Goal: Task Accomplishment & Management: Use online tool/utility

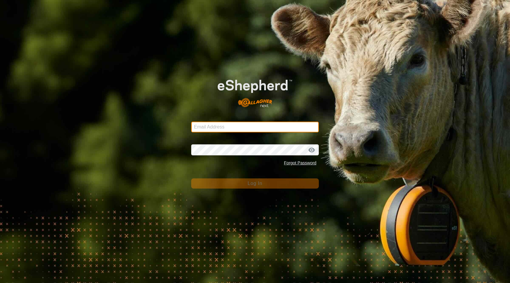
type input "[EMAIL_ADDRESS][DOMAIN_NAME]"
click at [251, 184] on span "Log In" at bounding box center [255, 183] width 15 height 5
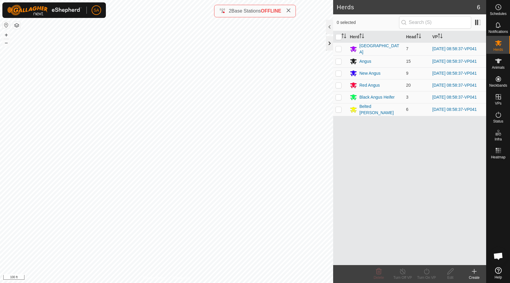
click at [328, 45] on div at bounding box center [329, 43] width 7 height 14
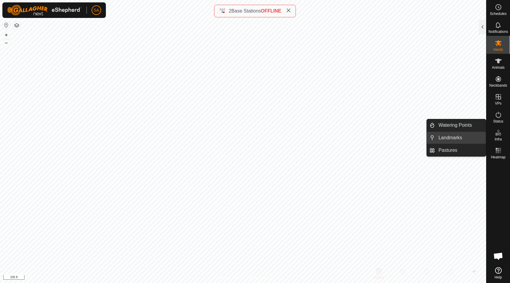
click at [472, 137] on link "Landmarks" at bounding box center [460, 138] width 51 height 12
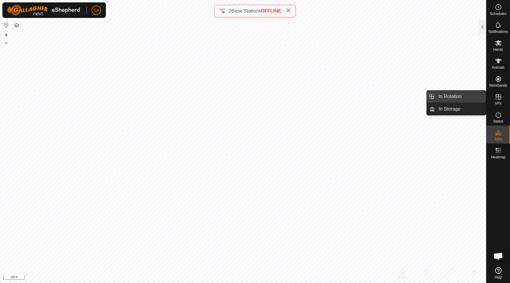
click at [469, 95] on link "In Rotation" at bounding box center [460, 96] width 51 height 12
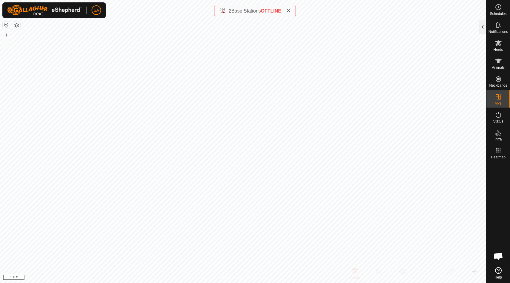
click at [483, 24] on div at bounding box center [482, 27] width 7 height 14
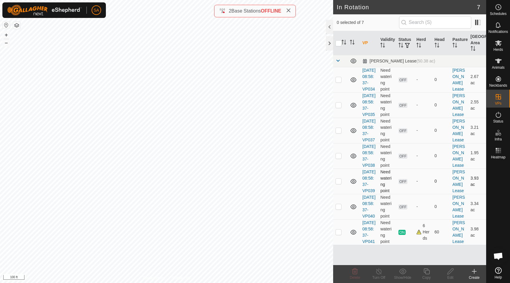
click at [340, 183] on p-checkbox at bounding box center [339, 180] width 6 height 5
click at [353, 275] on div "Delete" at bounding box center [355, 277] width 24 height 5
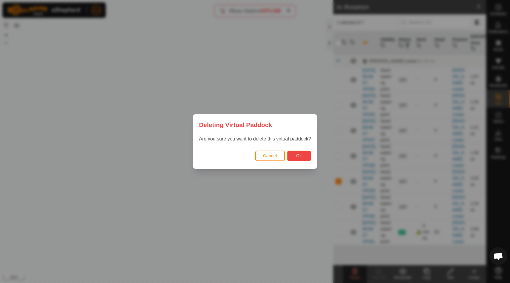
click at [296, 155] on span "Ok" at bounding box center [299, 155] width 6 height 5
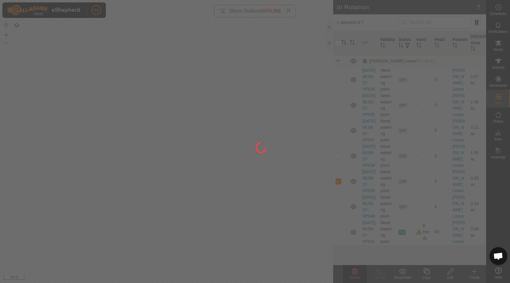
checkbox input "false"
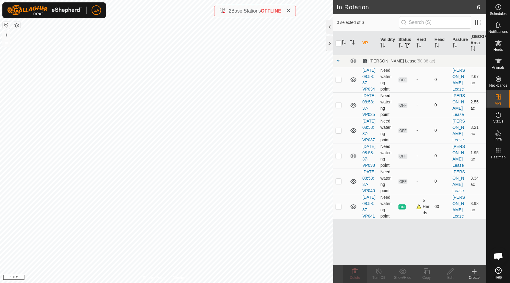
click at [338, 107] on p-checkbox at bounding box center [339, 104] width 6 height 5
checkbox input "true"
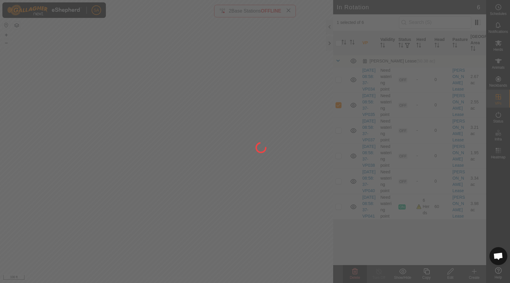
click at [357, 271] on div at bounding box center [255, 141] width 510 height 283
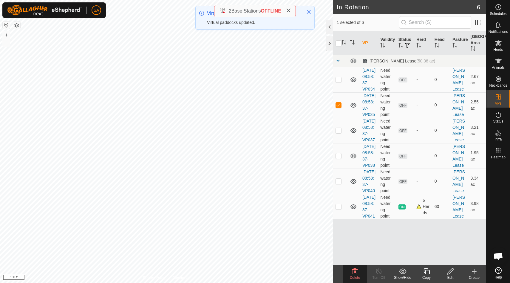
click at [355, 273] on icon at bounding box center [355, 271] width 6 height 6
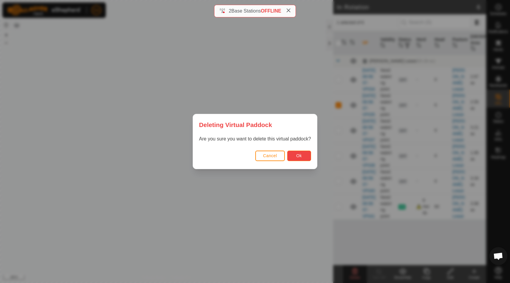
click at [300, 156] on span "Ok" at bounding box center [299, 155] width 6 height 5
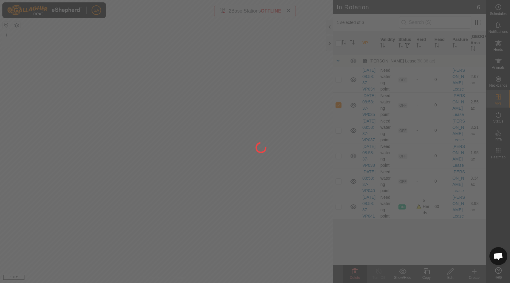
checkbox input "false"
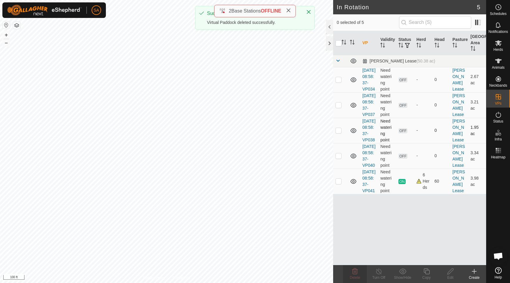
click at [338, 133] on p-checkbox at bounding box center [339, 130] width 6 height 5
checkbox input "true"
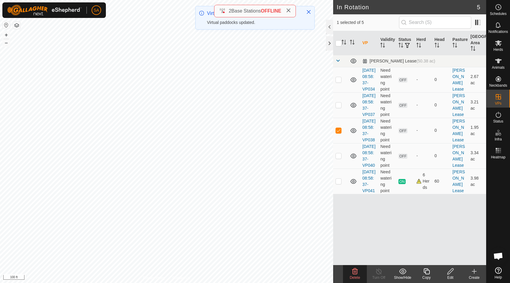
click at [356, 274] on icon at bounding box center [355, 270] width 7 height 7
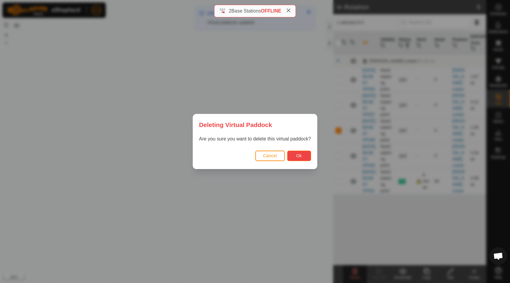
click at [301, 155] on span "Ok" at bounding box center [299, 155] width 6 height 5
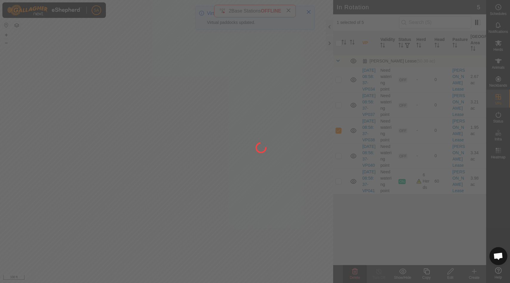
checkbox input "false"
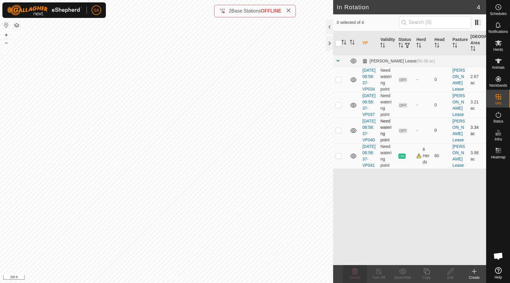
click at [338, 133] on p-checkbox at bounding box center [339, 130] width 6 height 5
checkbox input "true"
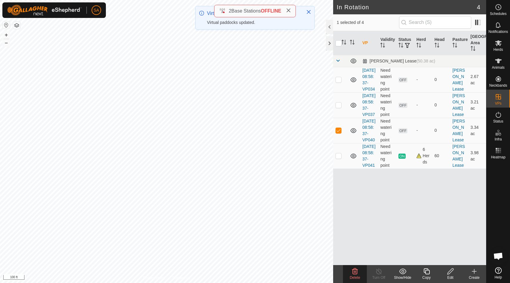
click at [355, 272] on icon at bounding box center [355, 271] width 6 height 6
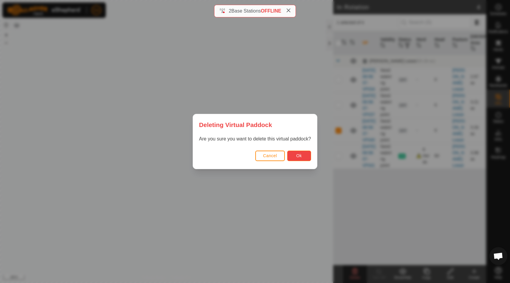
click at [305, 153] on button "Ok" at bounding box center [299, 155] width 24 height 10
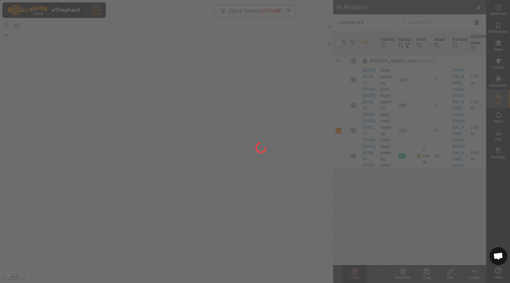
checkbox input "false"
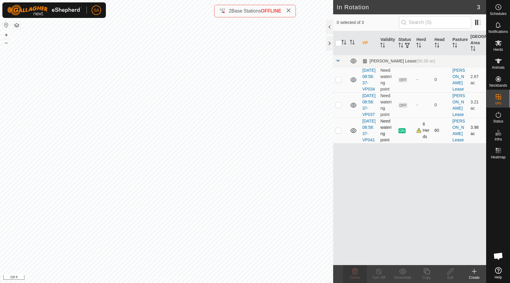
click at [340, 133] on p-checkbox at bounding box center [339, 130] width 6 height 5
checkbox input "true"
click at [428, 273] on icon at bounding box center [426, 270] width 7 height 7
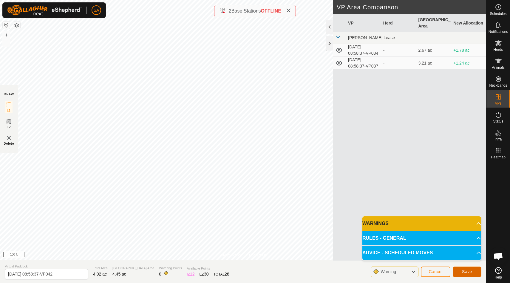
click at [468, 272] on span "Save" at bounding box center [467, 271] width 10 height 5
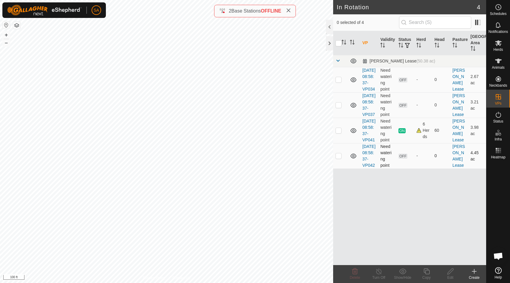
click at [339, 158] on p-checkbox at bounding box center [339, 155] width 6 height 5
checkbox input "false"
click at [339, 158] on p-checkbox at bounding box center [339, 155] width 6 height 5
checkbox input "true"
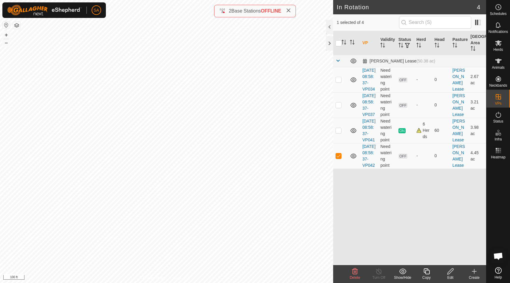
click at [428, 271] on icon at bounding box center [426, 270] width 7 height 7
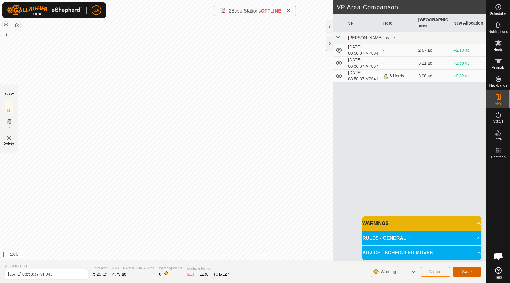
click at [468, 272] on span "Save" at bounding box center [467, 271] width 10 height 5
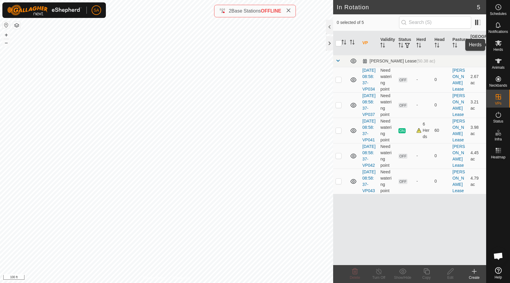
click at [501, 48] on span "Herds" at bounding box center [499, 50] width 10 height 4
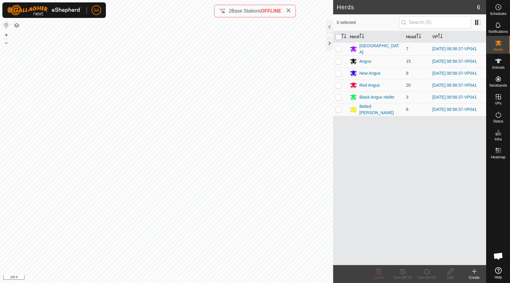
click at [339, 36] on input "checkbox" at bounding box center [339, 37] width 6 height 6
checkbox input "true"
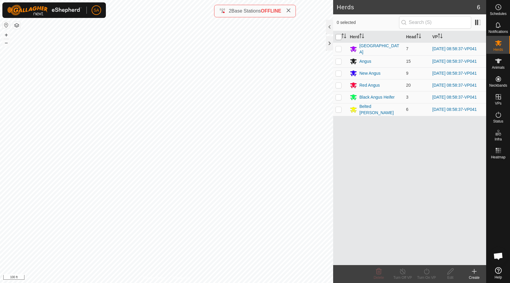
checkbox input "true"
click at [427, 274] on icon at bounding box center [426, 270] width 7 height 7
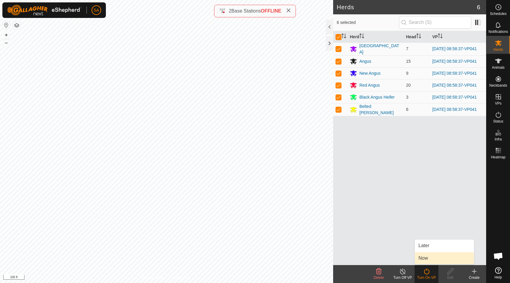
click at [427, 257] on link "Now" at bounding box center [444, 258] width 59 height 12
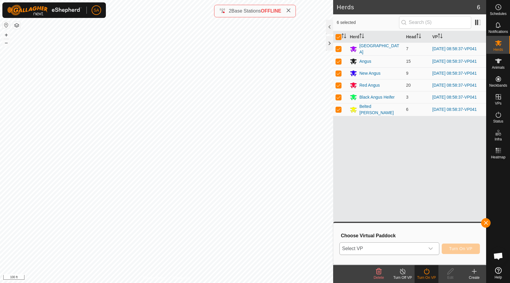
click at [432, 249] on icon "dropdown trigger" at bounding box center [431, 248] width 5 height 5
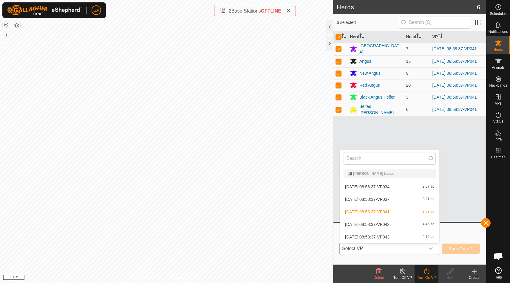
click at [428, 224] on li "[DATE] 08:58:37-VP042 4.45 ac" at bounding box center [389, 224] width 99 height 12
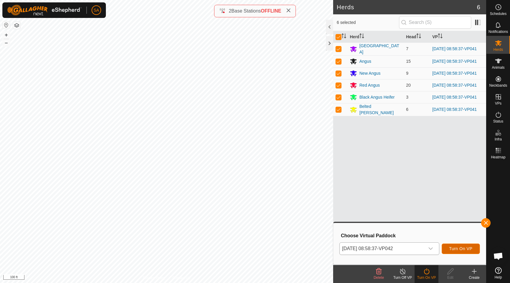
click at [464, 249] on span "Turn On VP" at bounding box center [460, 248] width 23 height 5
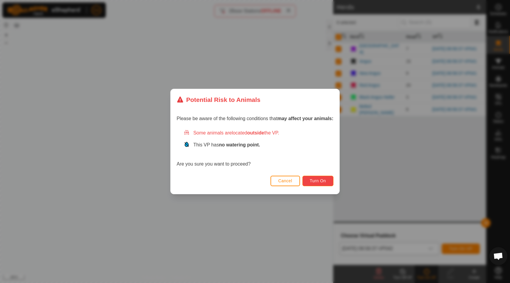
click at [324, 182] on span "Turn On" at bounding box center [318, 180] width 16 height 5
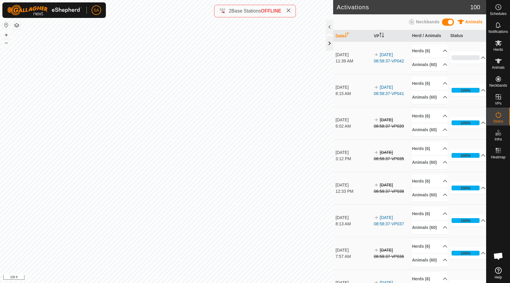
click at [331, 41] on div at bounding box center [329, 43] width 7 height 14
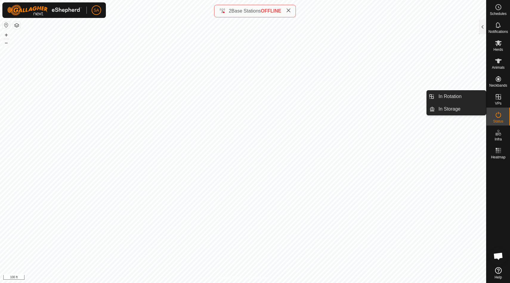
click at [496, 99] on icon at bounding box center [498, 96] width 7 height 7
click at [466, 95] on link "In Rotation" at bounding box center [460, 96] width 51 height 12
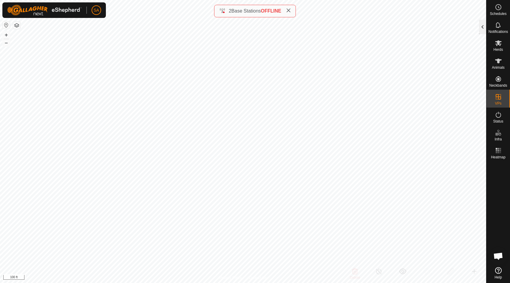
click at [483, 28] on div at bounding box center [482, 27] width 7 height 14
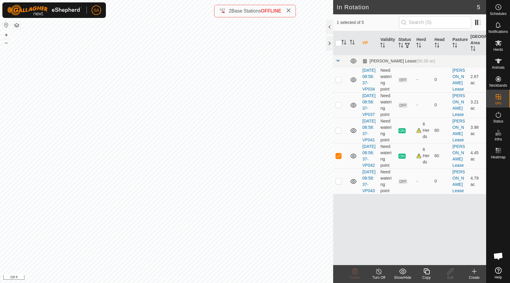
click at [475, 273] on icon at bounding box center [474, 270] width 7 height 7
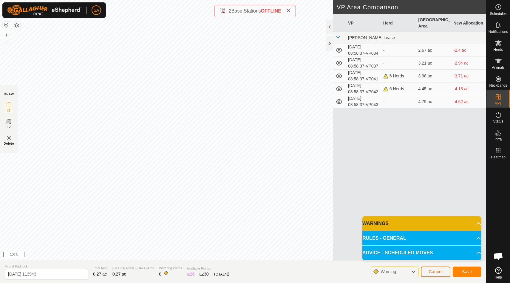
click at [444, 273] on button "Cancel" at bounding box center [436, 271] width 30 height 10
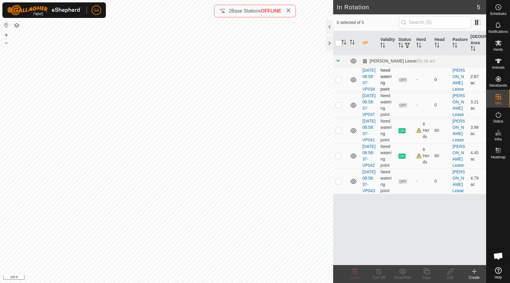
click at [339, 81] on p-checkbox at bounding box center [339, 79] width 6 height 5
click at [357, 272] on icon at bounding box center [355, 271] width 6 height 6
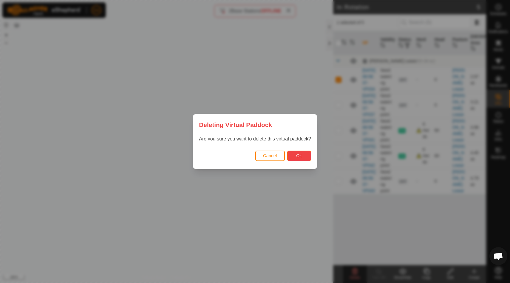
click at [301, 156] on span "Ok" at bounding box center [299, 155] width 6 height 5
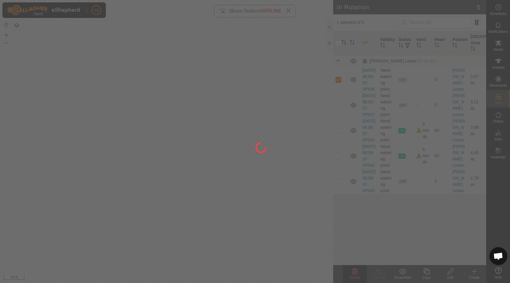
checkbox input "false"
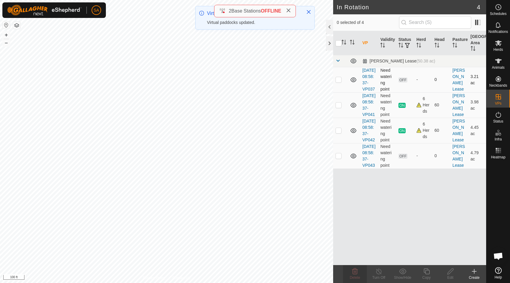
click at [341, 82] on p-checkbox at bounding box center [339, 79] width 6 height 5
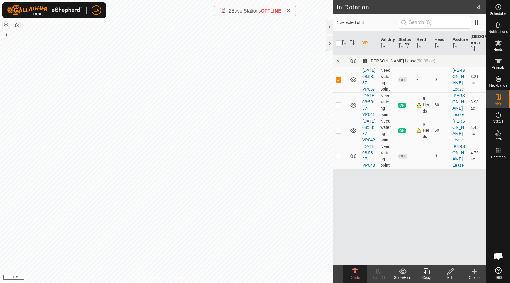
click at [357, 271] on icon at bounding box center [355, 270] width 7 height 7
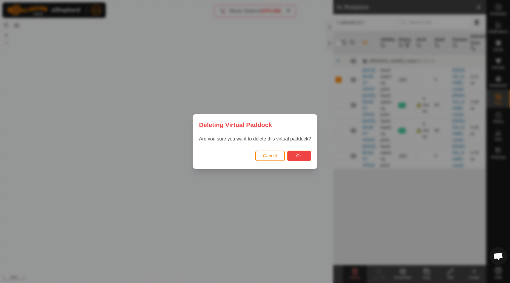
click at [298, 153] on button "Ok" at bounding box center [299, 155] width 24 height 10
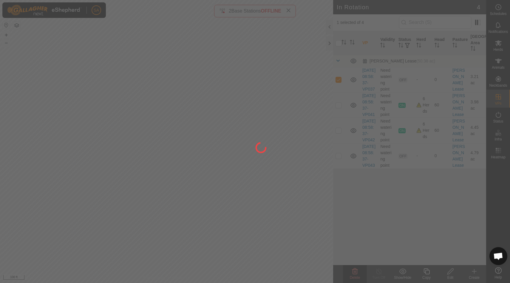
checkbox input "false"
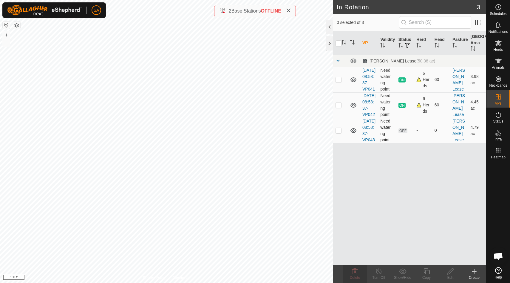
click at [339, 133] on p-checkbox at bounding box center [339, 130] width 6 height 5
checkbox input "false"
click at [338, 107] on p-checkbox at bounding box center [339, 104] width 6 height 5
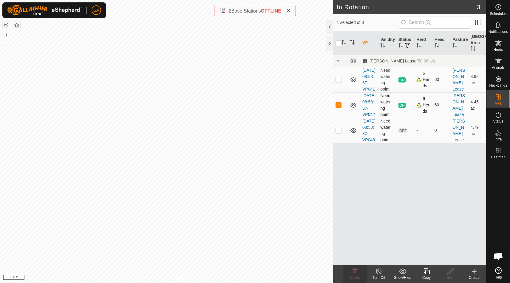
checkbox input "false"
click at [339, 133] on p-checkbox at bounding box center [339, 130] width 6 height 5
checkbox input "true"
click at [428, 270] on icon at bounding box center [427, 271] width 6 height 6
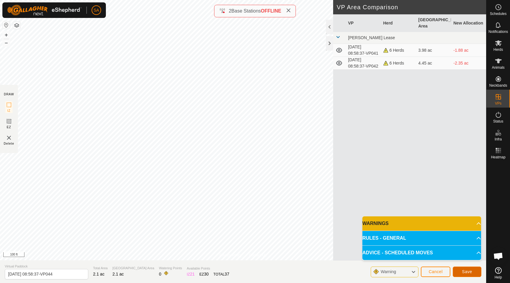
click at [473, 273] on button "Save" at bounding box center [467, 271] width 29 height 10
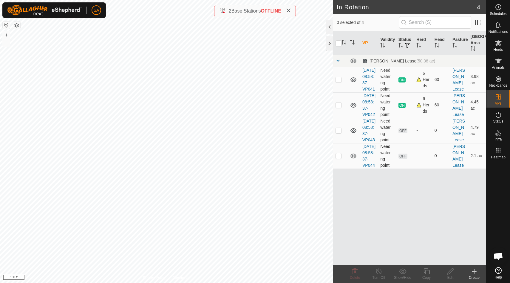
click at [339, 158] on p-checkbox at bounding box center [339, 155] width 6 height 5
checkbox input "true"
click at [428, 271] on icon at bounding box center [426, 270] width 7 height 7
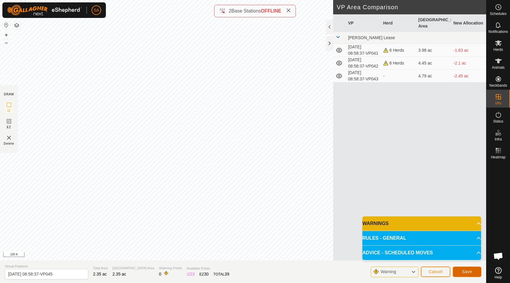
click at [466, 272] on span "Save" at bounding box center [467, 271] width 10 height 5
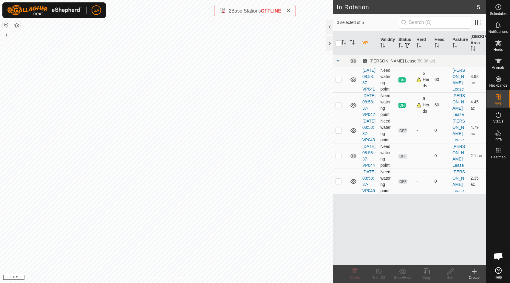
click at [340, 183] on p-checkbox at bounding box center [339, 180] width 6 height 5
checkbox input "true"
click at [428, 273] on icon at bounding box center [426, 270] width 7 height 7
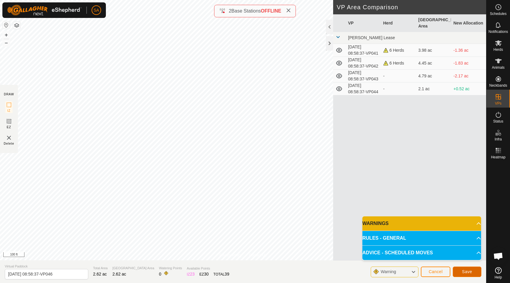
click at [469, 270] on span "Save" at bounding box center [467, 271] width 10 height 5
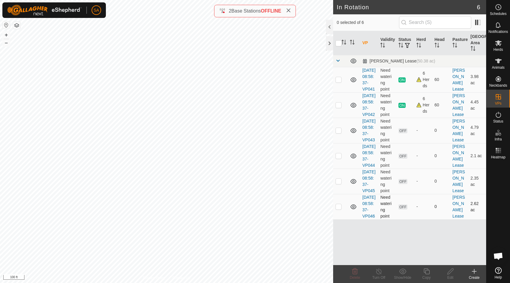
click at [340, 209] on p-checkbox at bounding box center [339, 206] width 6 height 5
checkbox input "true"
click at [428, 275] on div "Copy" at bounding box center [427, 277] width 24 height 5
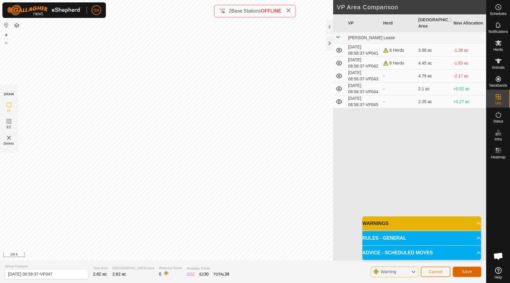
click at [469, 271] on span "Save" at bounding box center [467, 271] width 10 height 5
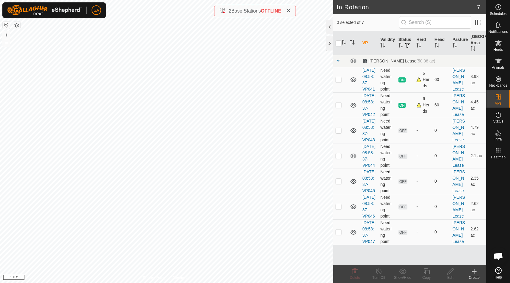
scroll to position [24, 0]
click at [338, 234] on p-checkbox at bounding box center [339, 231] width 6 height 5
checkbox input "true"
click at [427, 272] on icon at bounding box center [426, 270] width 7 height 7
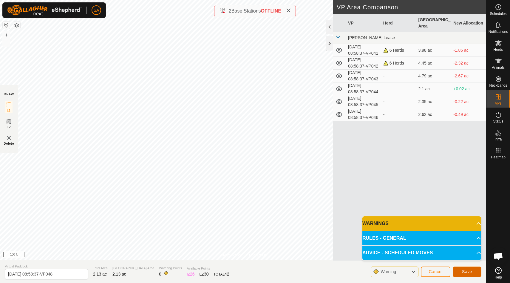
click at [469, 272] on span "Save" at bounding box center [467, 271] width 10 height 5
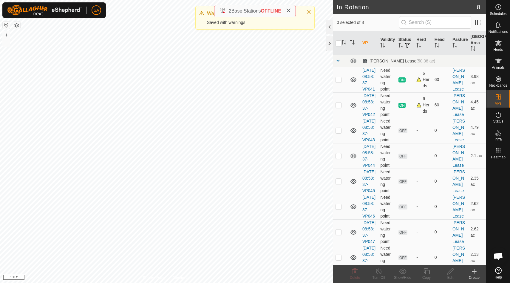
scroll to position [55, 0]
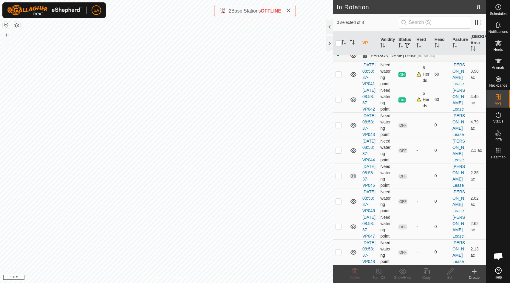
click at [338, 249] on p-checkbox at bounding box center [339, 251] width 6 height 5
checkbox input "true"
click at [427, 273] on icon at bounding box center [426, 270] width 7 height 7
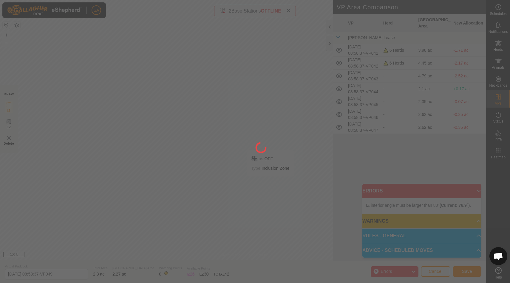
click at [269, 183] on div at bounding box center [255, 141] width 510 height 283
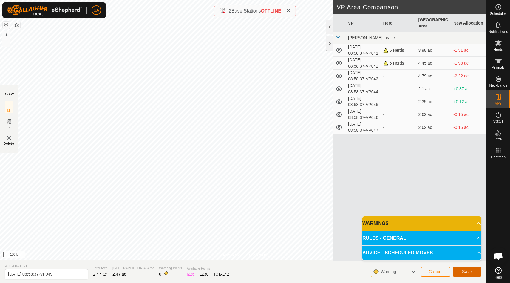
click at [471, 271] on span "Save" at bounding box center [467, 271] width 10 height 5
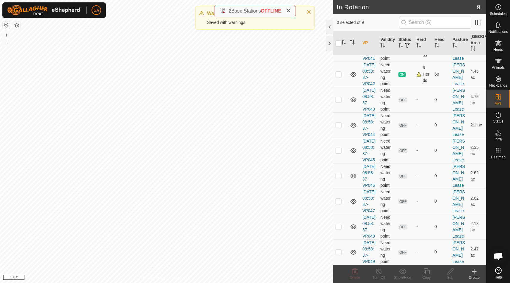
scroll to position [87, 0]
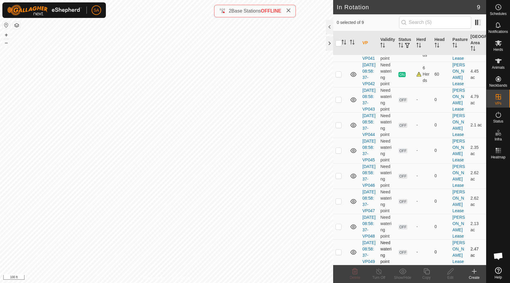
click at [338, 249] on p-checkbox at bounding box center [339, 251] width 6 height 5
checkbox input "true"
click at [428, 271] on icon at bounding box center [426, 270] width 7 height 7
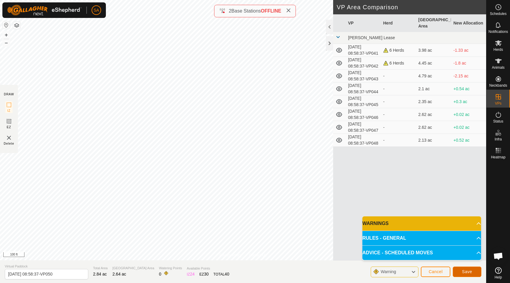
click at [468, 271] on span "Save" at bounding box center [467, 271] width 10 height 5
